Goal: Task Accomplishment & Management: Use online tool/utility

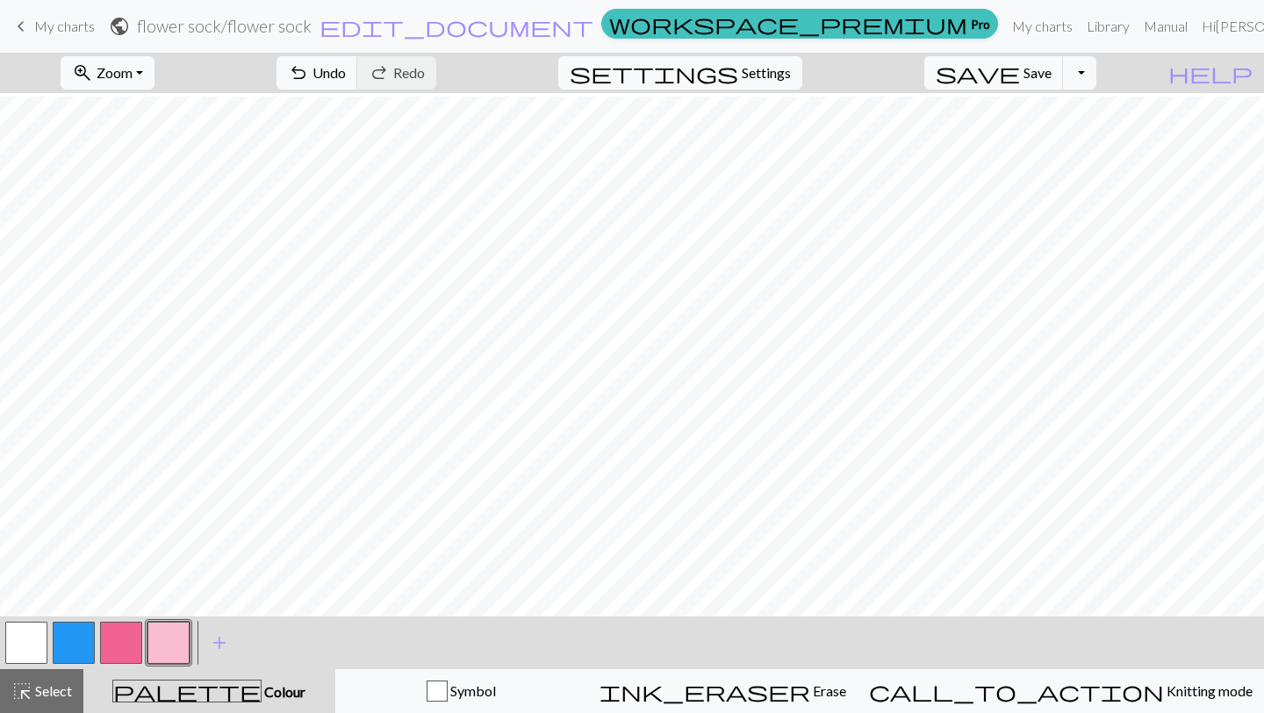
scroll to position [4, 0]
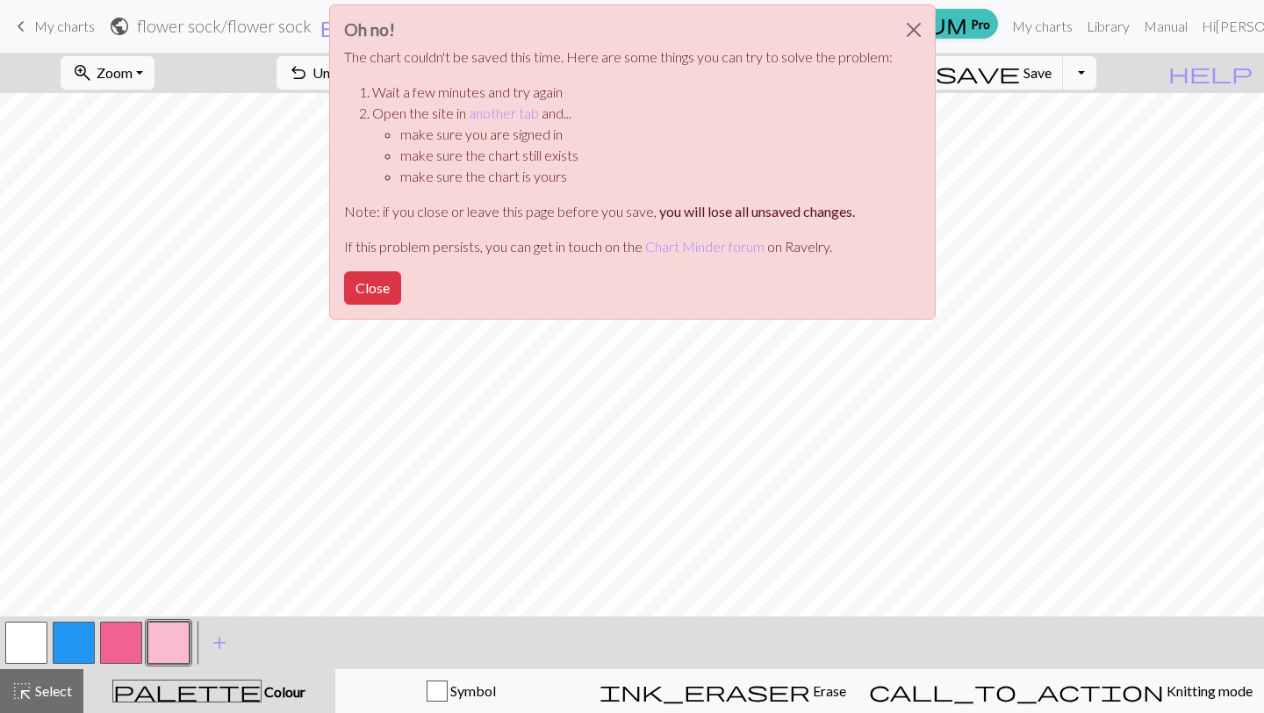
click at [30, 647] on button "button" at bounding box center [26, 642] width 42 height 42
click at [914, 19] on button "Close" at bounding box center [914, 29] width 42 height 49
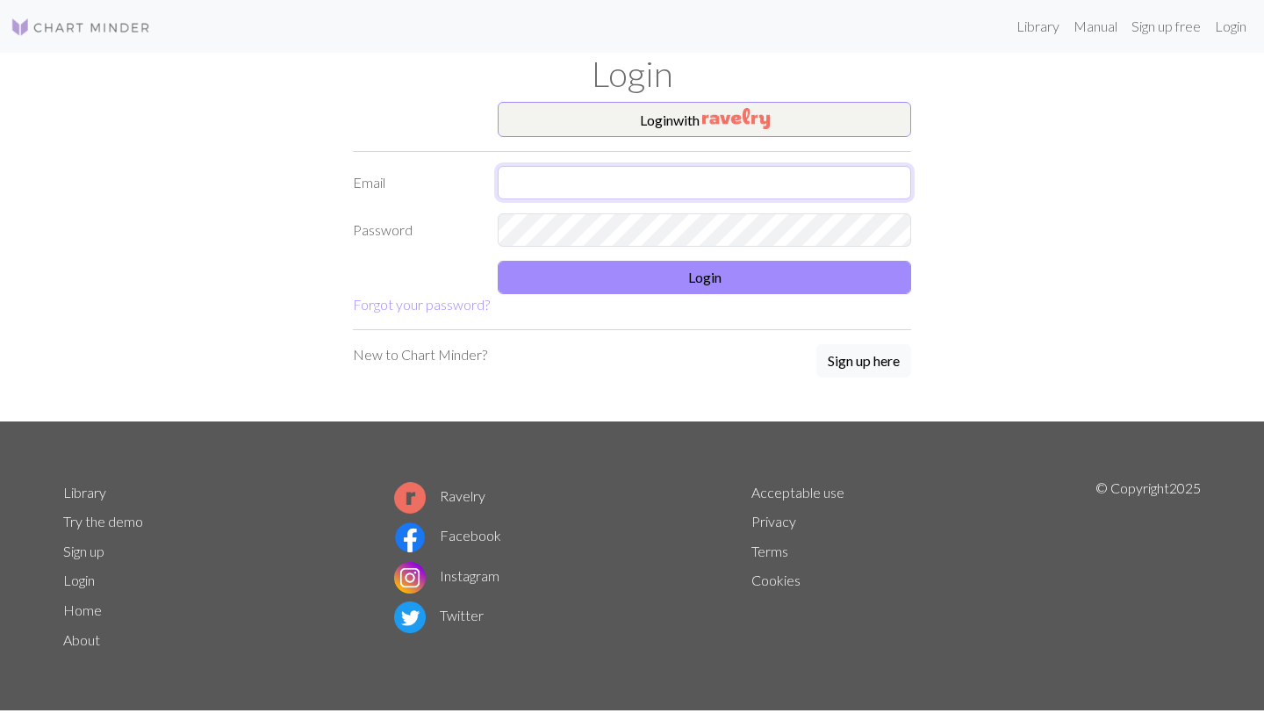
click at [672, 186] on input "text" at bounding box center [704, 182] width 413 height 33
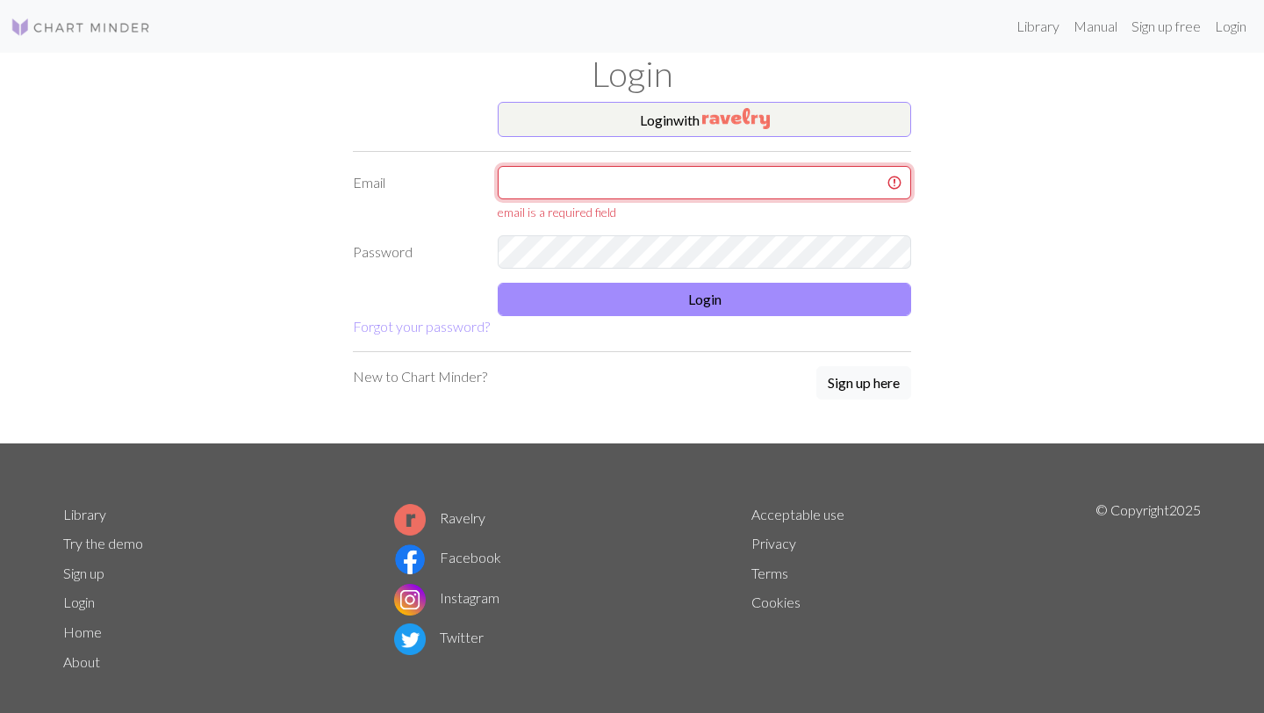
type input "fleur.aizier@gmail.com"
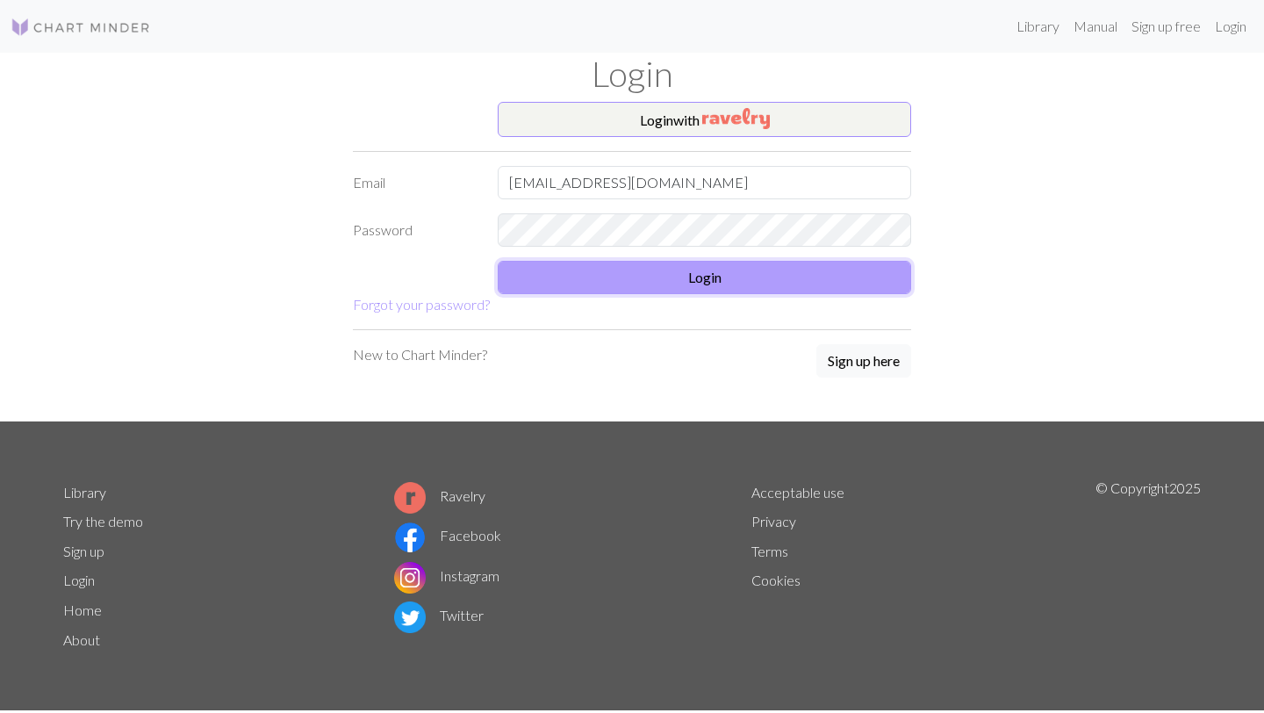
click at [660, 285] on button "Login" at bounding box center [704, 277] width 413 height 33
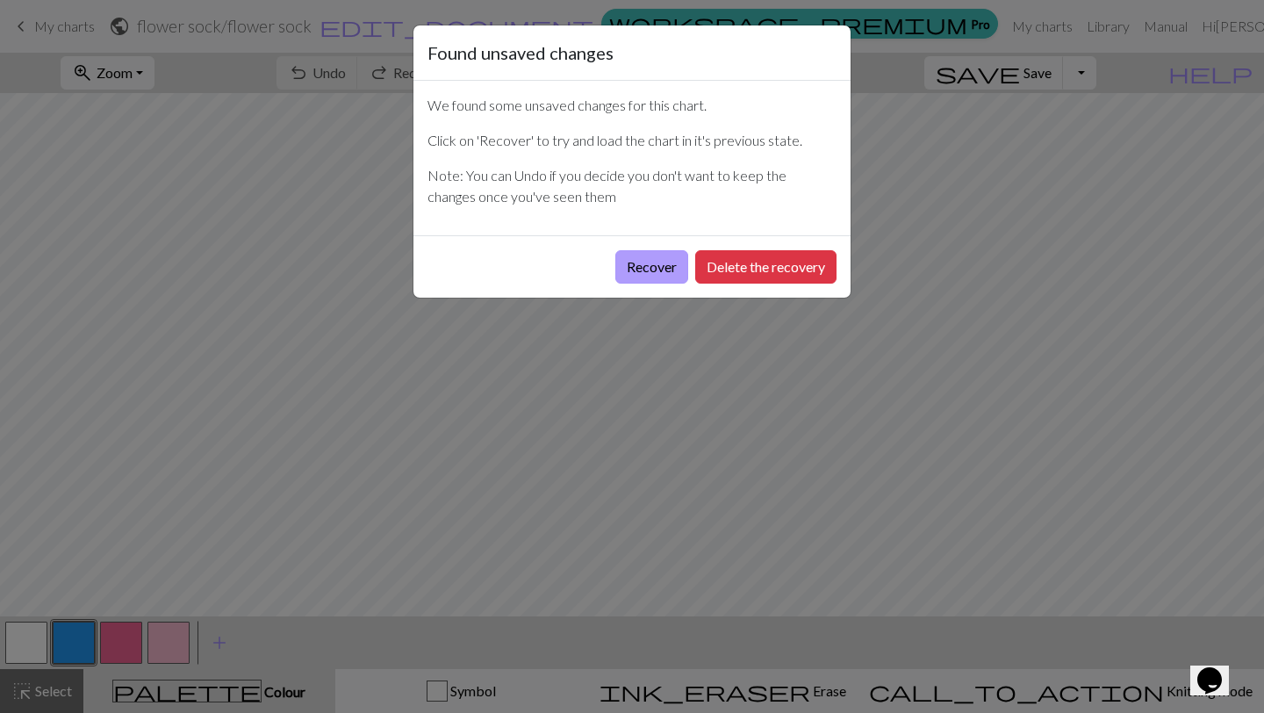
click at [664, 259] on button "Recover" at bounding box center [651, 266] width 73 height 33
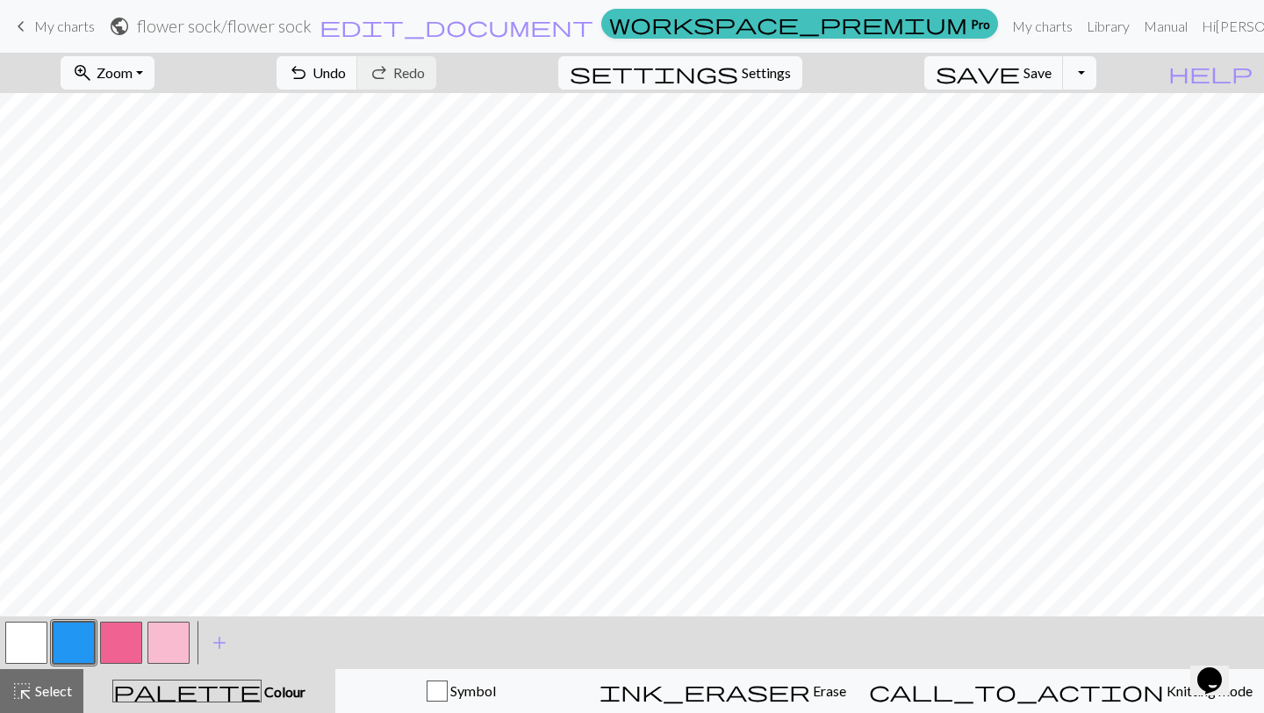
click at [32, 629] on button "button" at bounding box center [26, 642] width 42 height 42
click at [40, 689] on span "Select" at bounding box center [51, 690] width 39 height 17
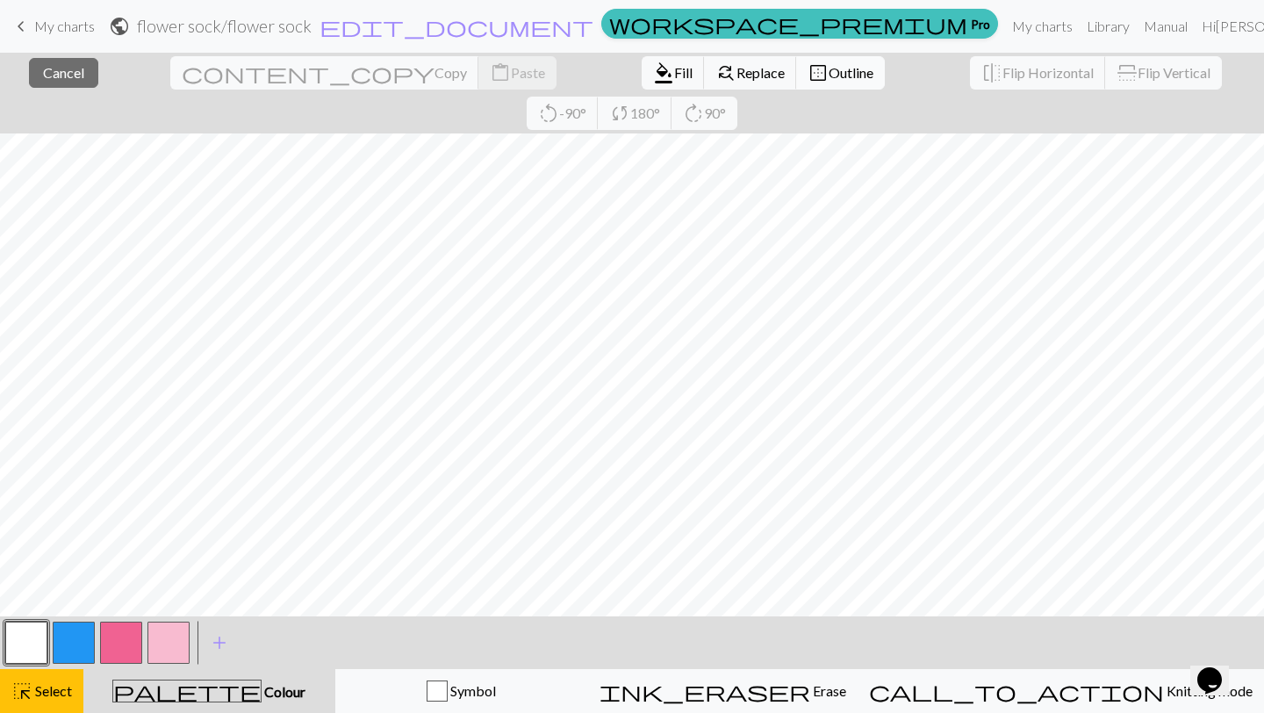
click at [796, 88] on button "border_outer Outline" at bounding box center [840, 72] width 89 height 33
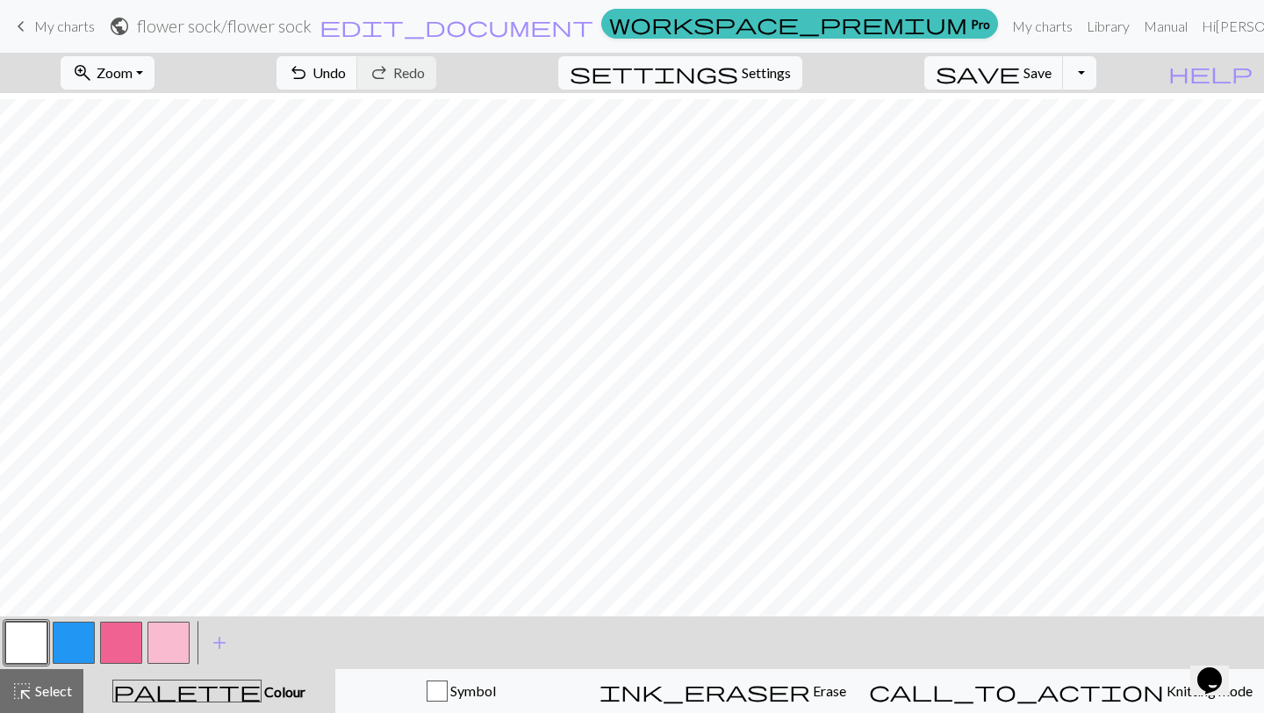
scroll to position [48, 0]
click at [140, 636] on button "button" at bounding box center [121, 642] width 42 height 42
click at [309, 69] on span "undo" at bounding box center [298, 73] width 21 height 25
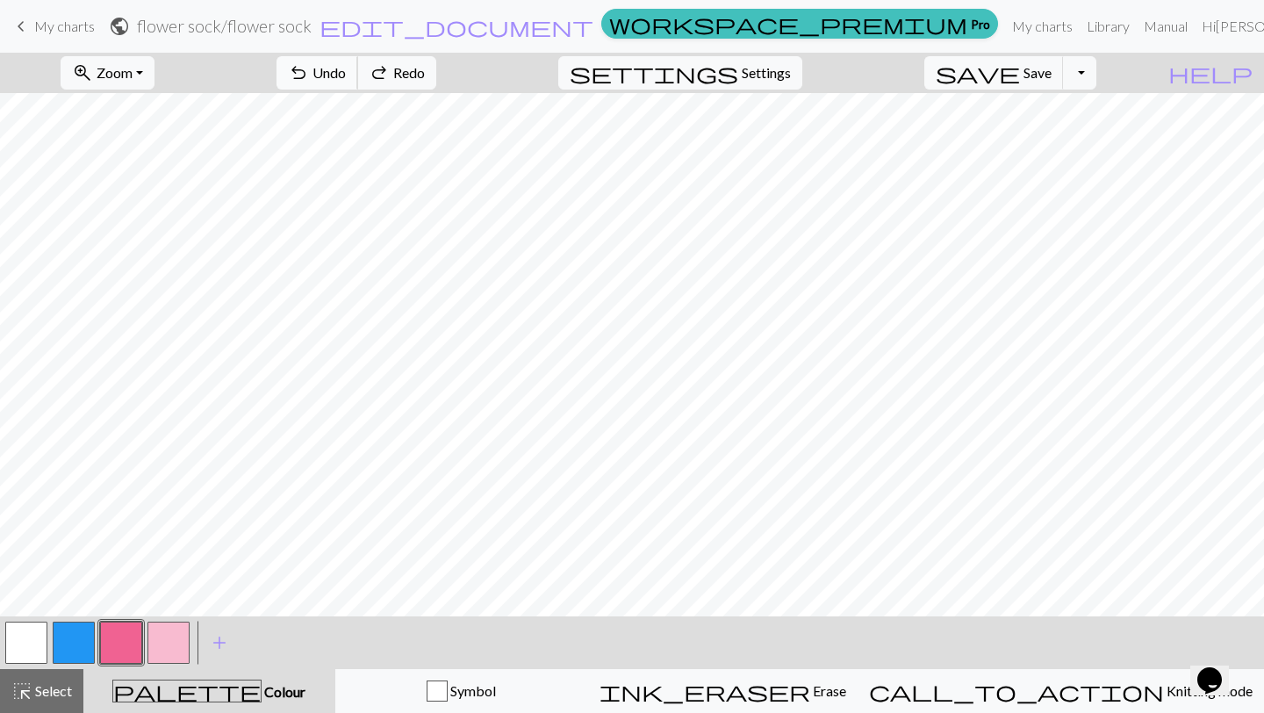
click at [309, 69] on span "undo" at bounding box center [298, 73] width 21 height 25
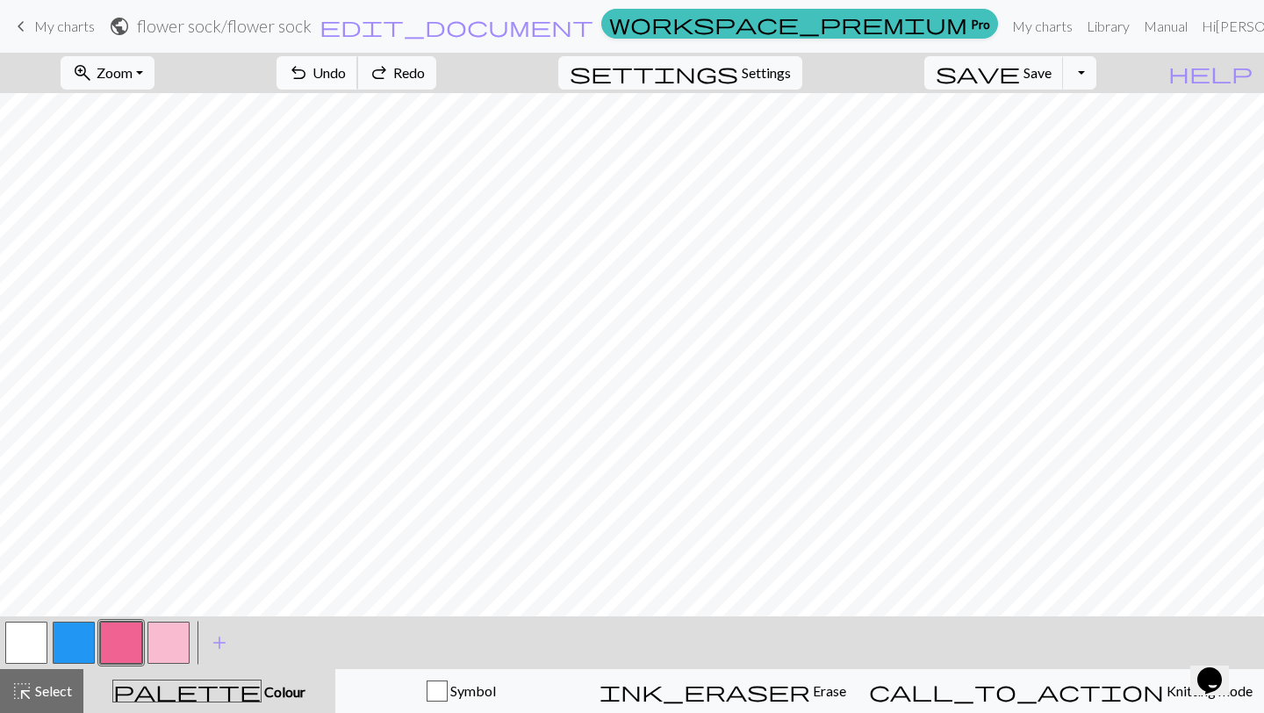
click at [309, 69] on span "undo" at bounding box center [298, 73] width 21 height 25
click at [23, 699] on span "highlight_alt" at bounding box center [21, 690] width 21 height 25
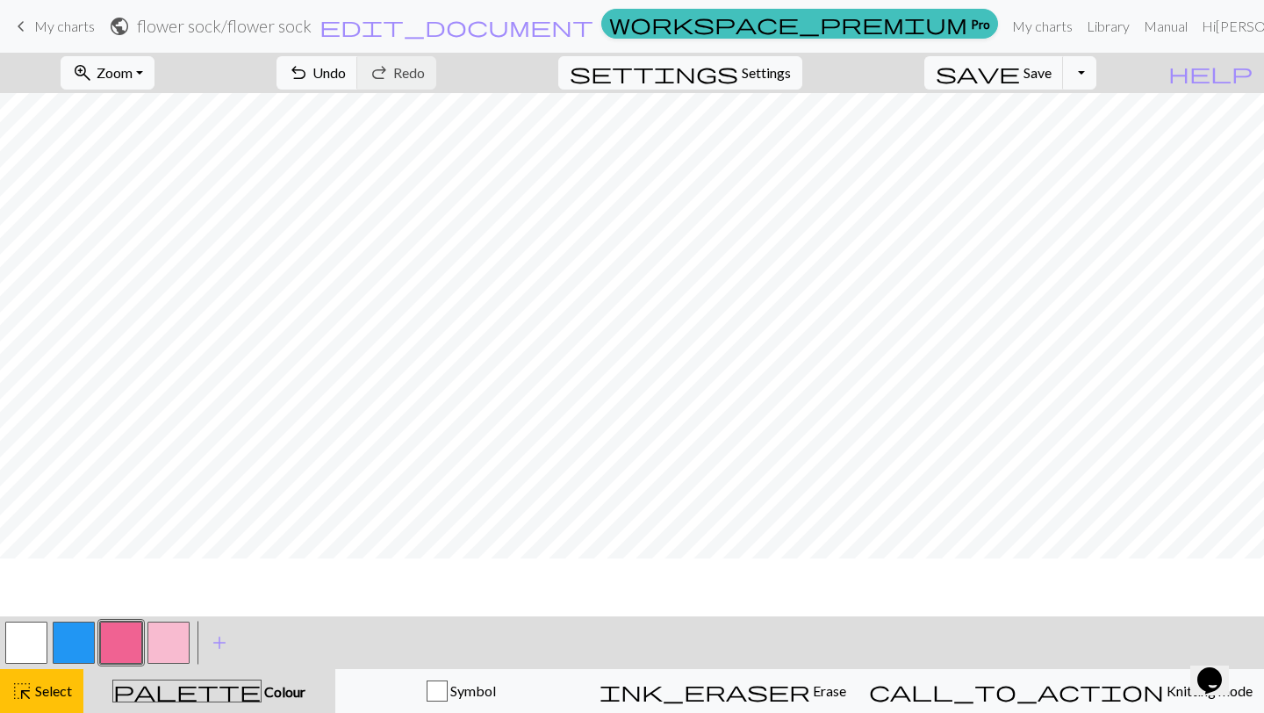
scroll to position [0, 0]
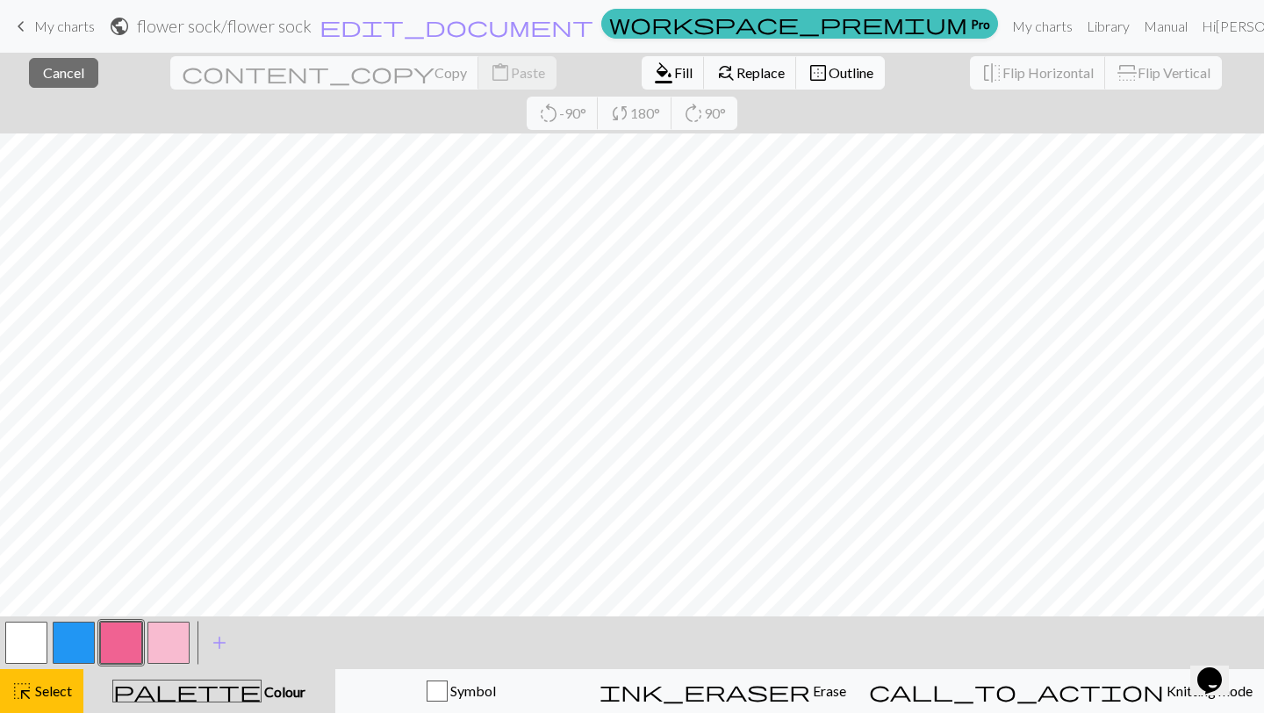
click at [829, 70] on span "Outline" at bounding box center [851, 72] width 45 height 17
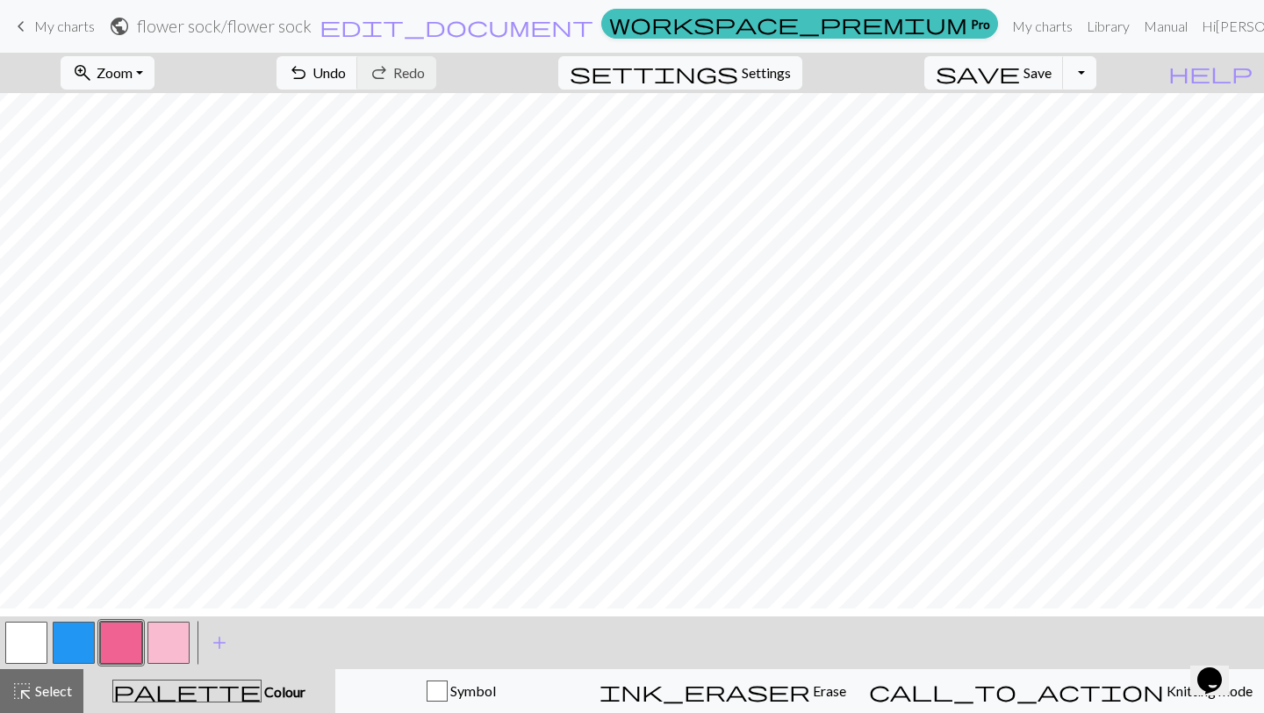
scroll to position [26, 0]
click at [31, 624] on button "button" at bounding box center [26, 642] width 42 height 42
click at [122, 649] on button "button" at bounding box center [121, 642] width 42 height 42
click at [18, 640] on button "button" at bounding box center [26, 642] width 42 height 42
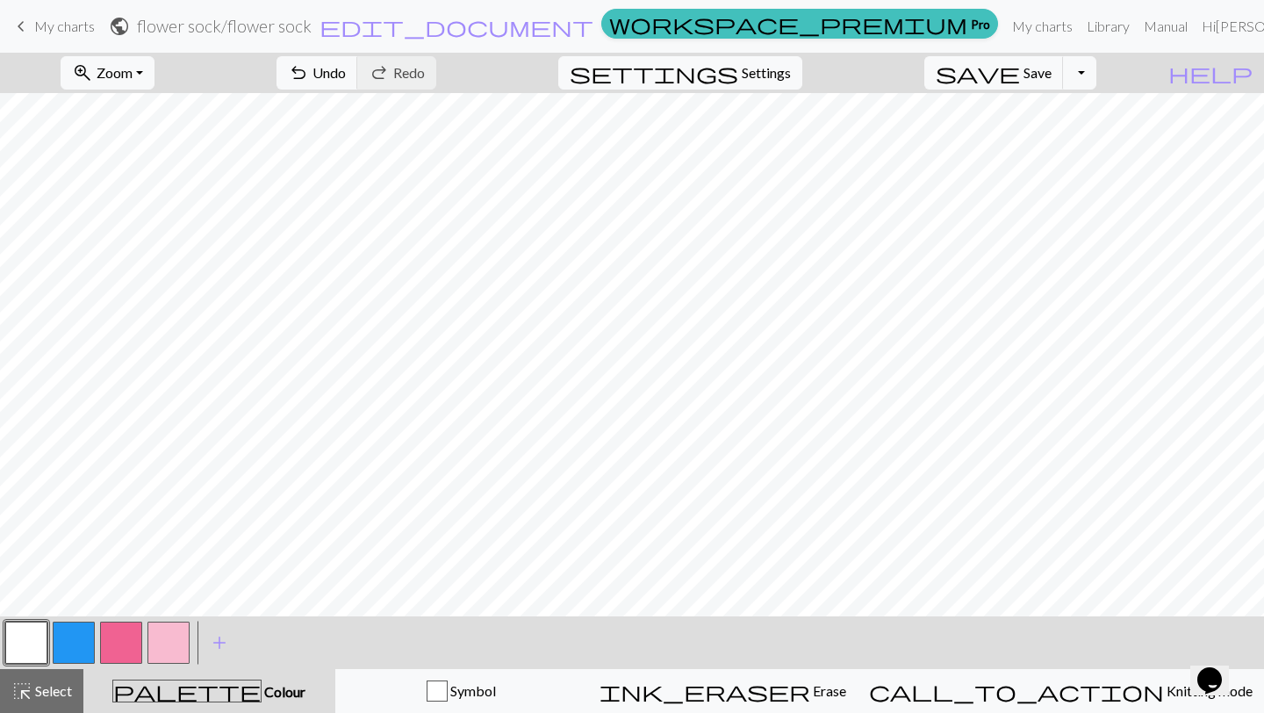
click at [115, 647] on button "button" at bounding box center [121, 642] width 42 height 42
click at [35, 652] on button "button" at bounding box center [26, 642] width 42 height 42
click at [122, 644] on button "button" at bounding box center [121, 642] width 42 height 42
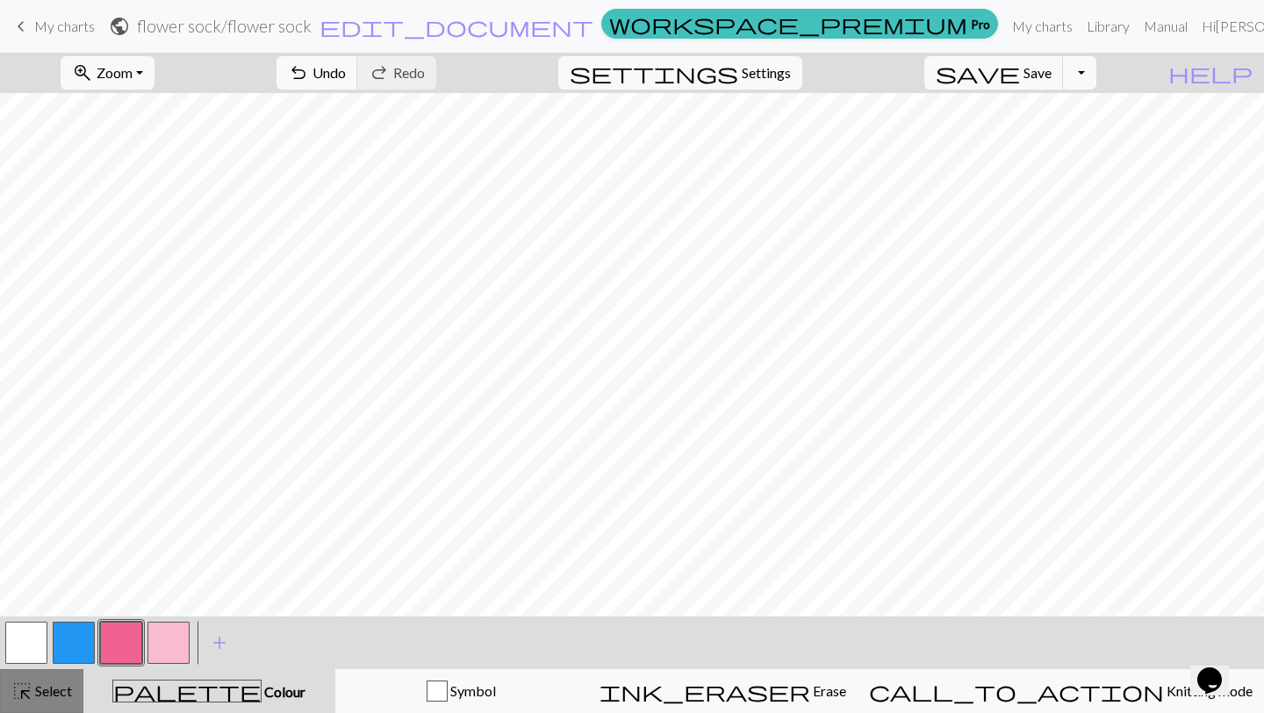
click at [2, 685] on button "highlight_alt Select Select" at bounding box center [41, 691] width 83 height 44
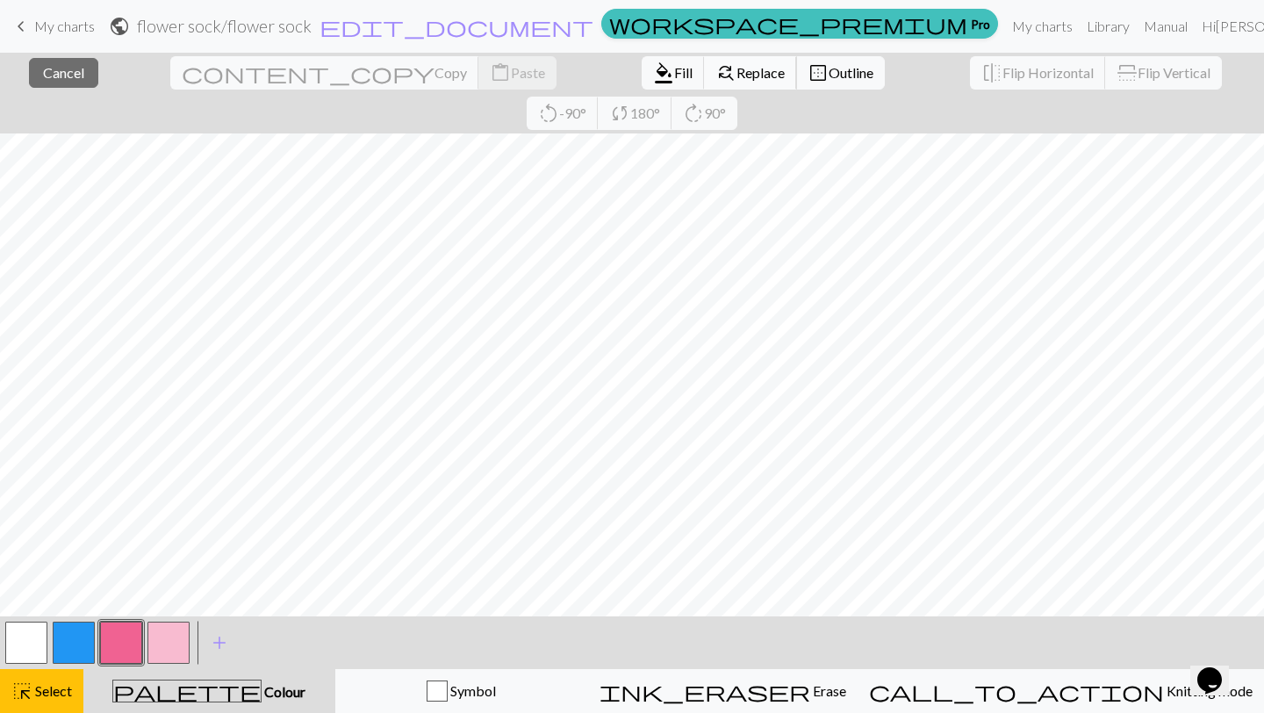
click at [736, 67] on span "Replace" at bounding box center [760, 72] width 48 height 17
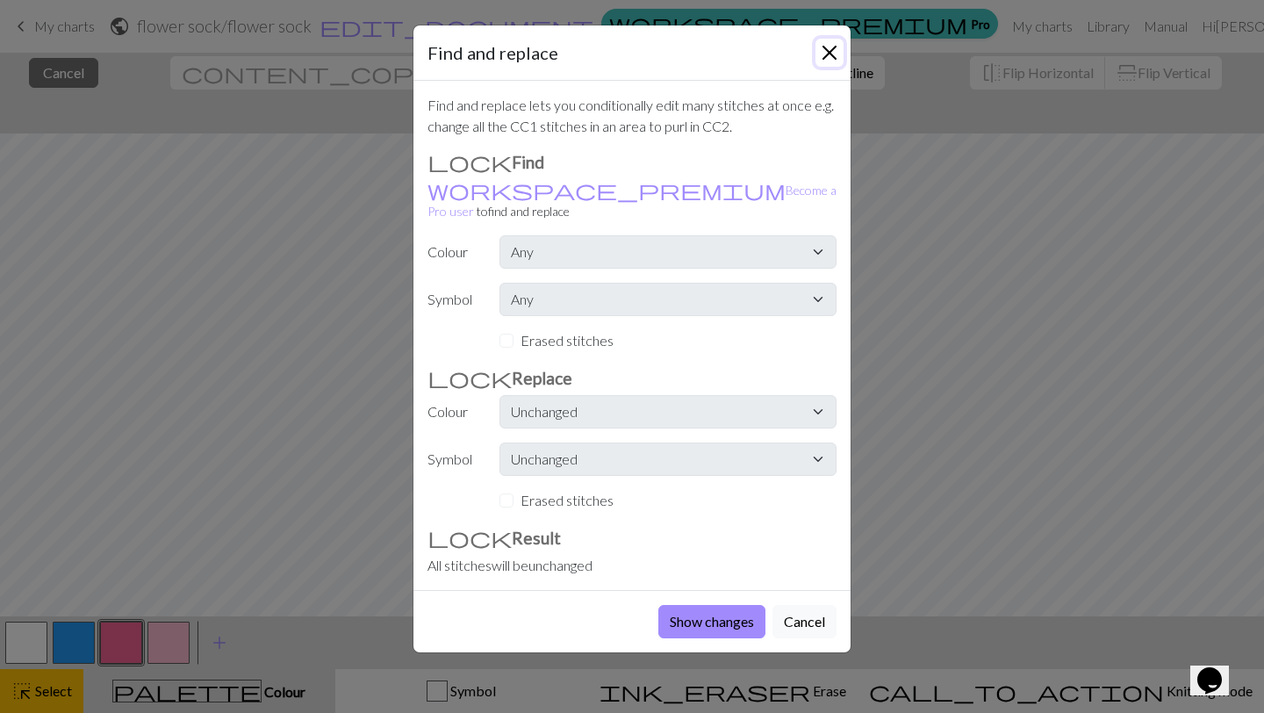
click at [829, 53] on button "Close" at bounding box center [829, 53] width 28 height 28
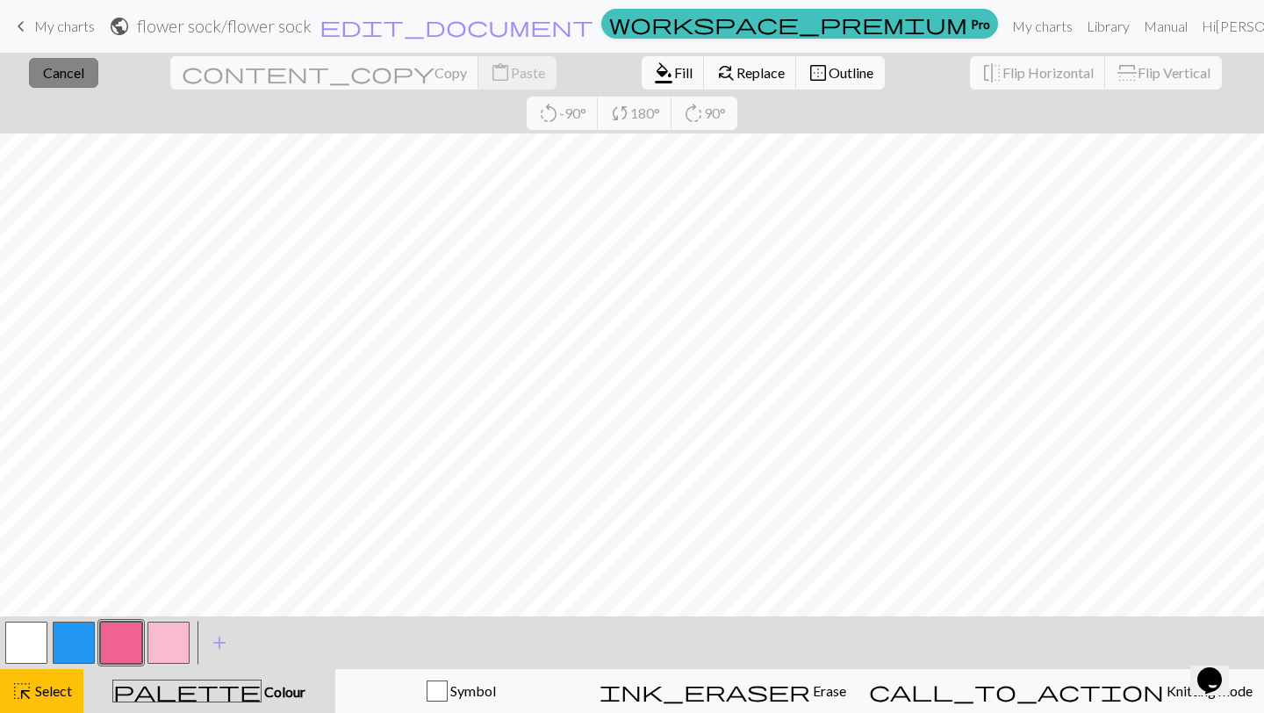
click at [43, 64] on span "Cancel" at bounding box center [63, 72] width 41 height 17
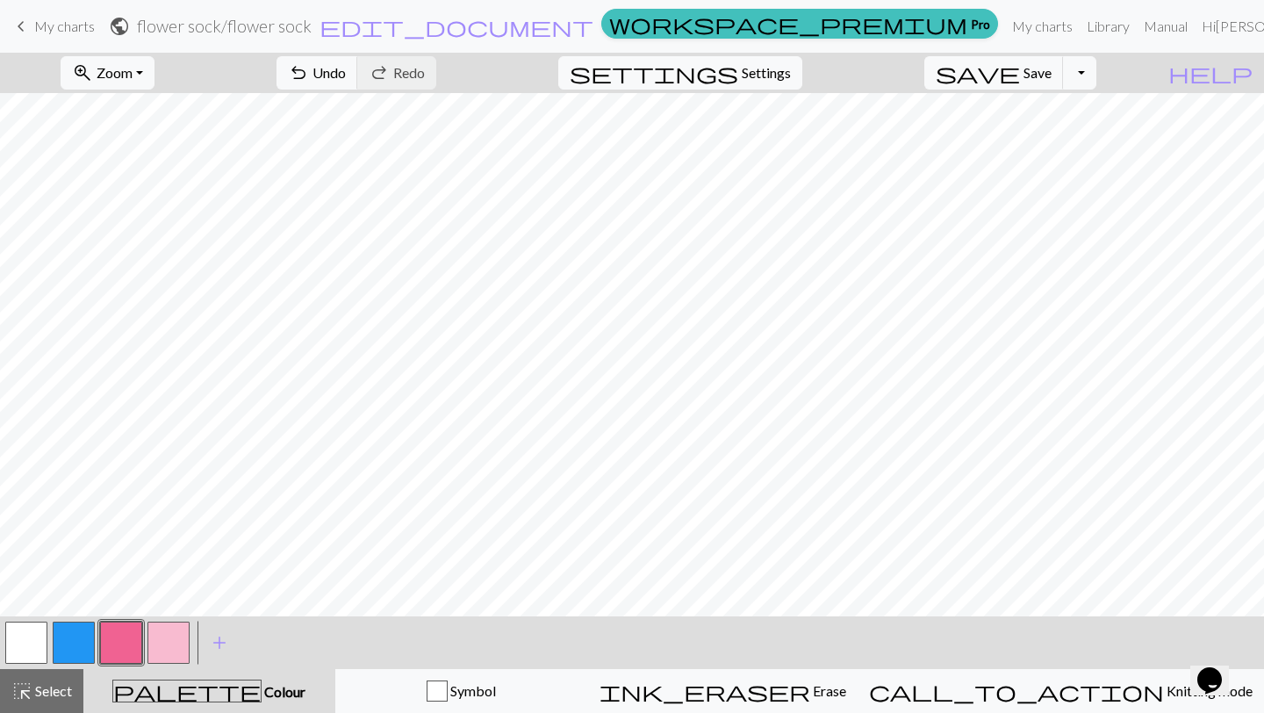
click at [34, 649] on button "button" at bounding box center [26, 642] width 42 height 42
click at [119, 658] on button "button" at bounding box center [121, 642] width 42 height 42
click at [36, 649] on button "button" at bounding box center [26, 642] width 42 height 42
